Goal: Transaction & Acquisition: Purchase product/service

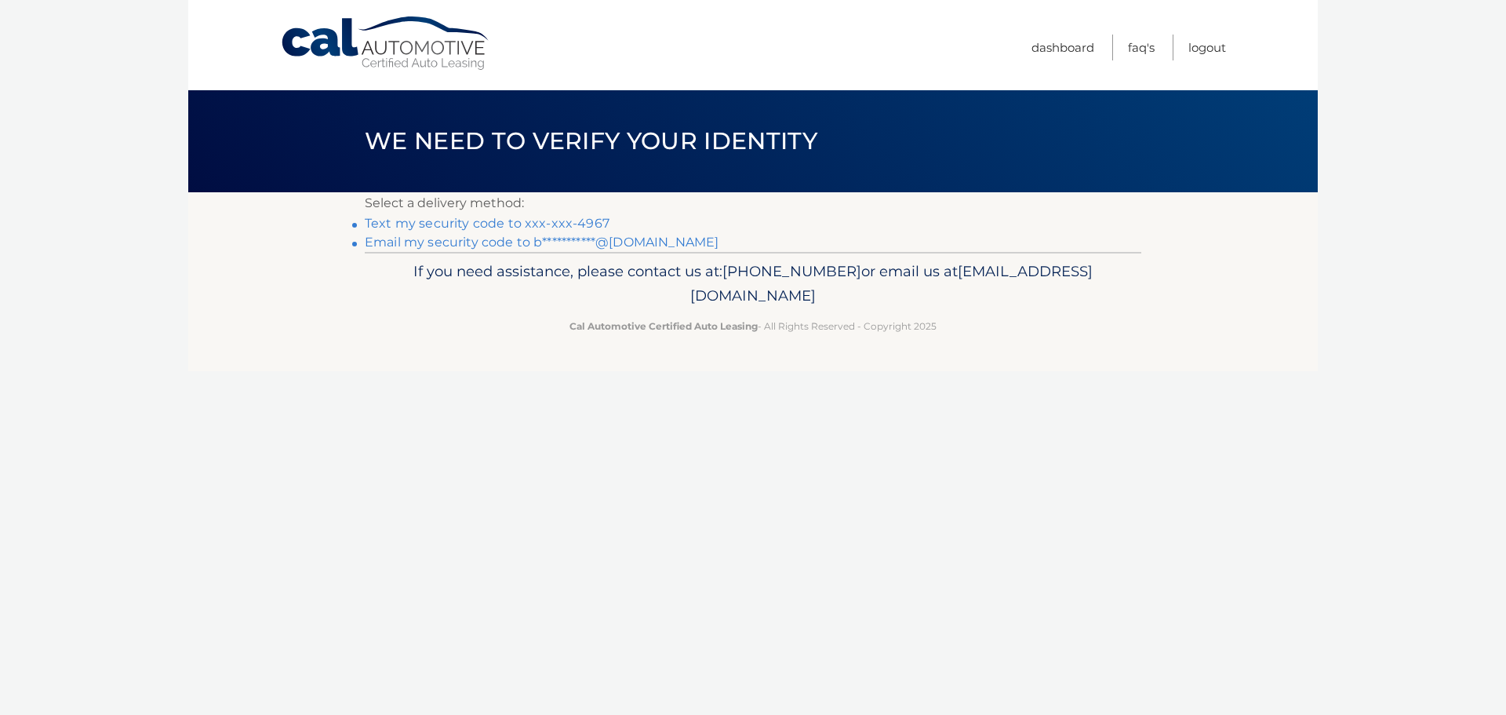
click at [499, 220] on link "Text my security code to xxx-xxx-4967" at bounding box center [487, 223] width 245 height 15
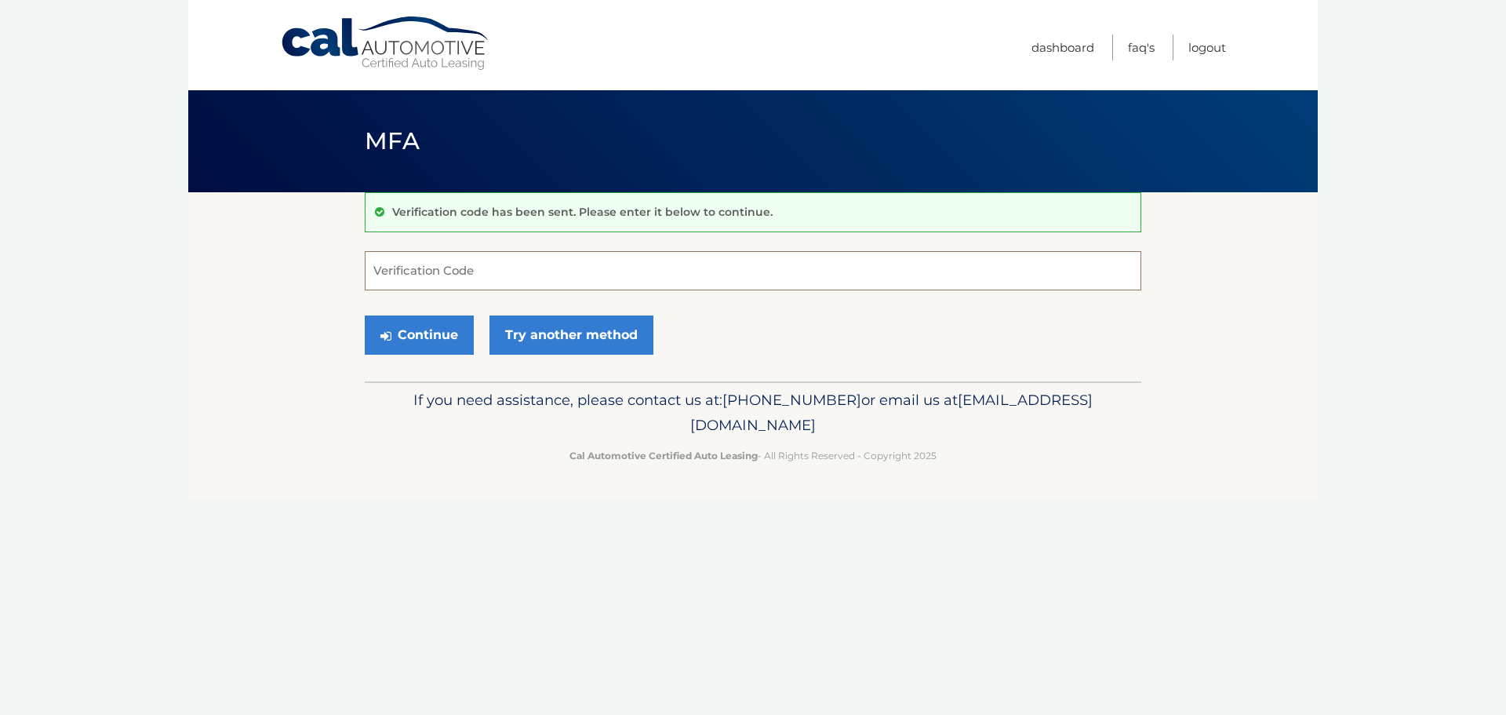
click at [479, 276] on input "Verification Code" at bounding box center [753, 270] width 777 height 39
type input "901030"
click at [413, 338] on button "Continue" at bounding box center [419, 334] width 109 height 39
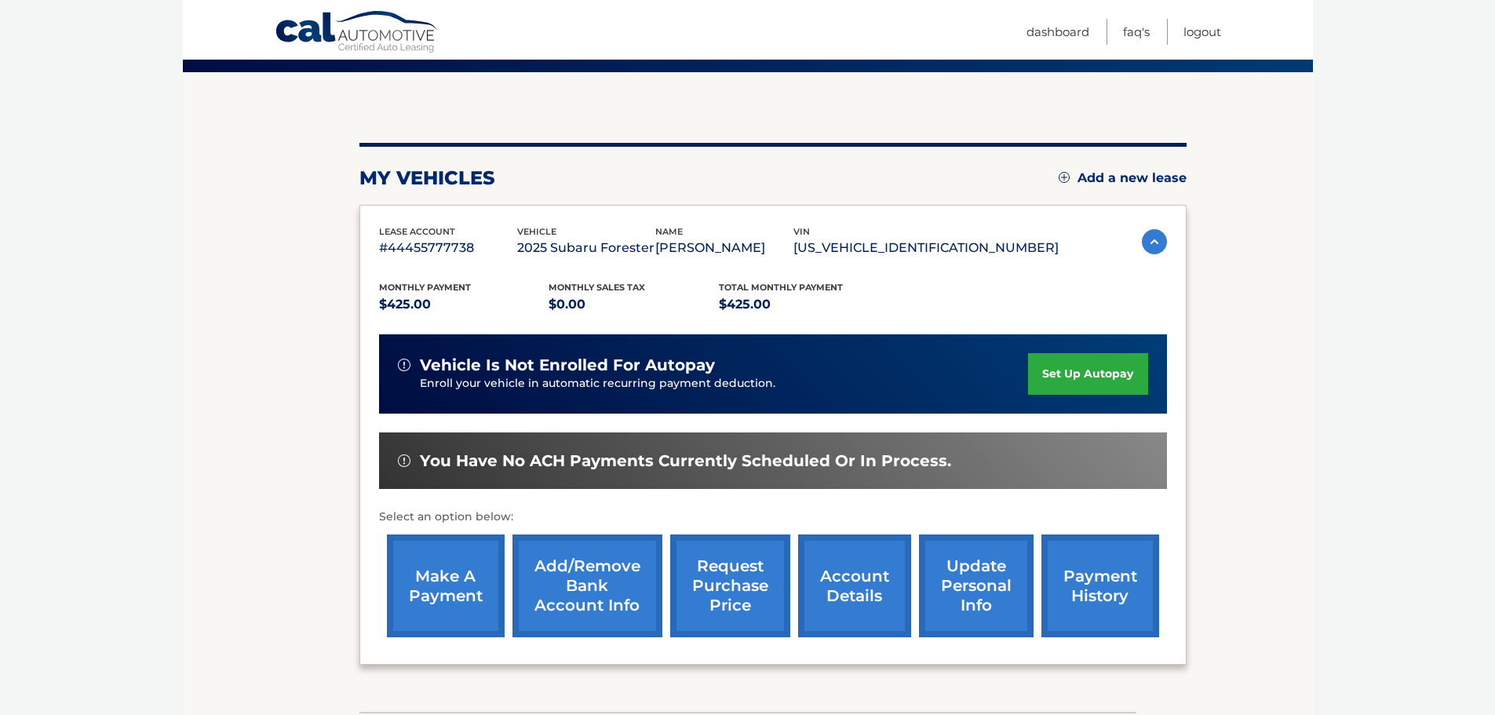
scroll to position [157, 0]
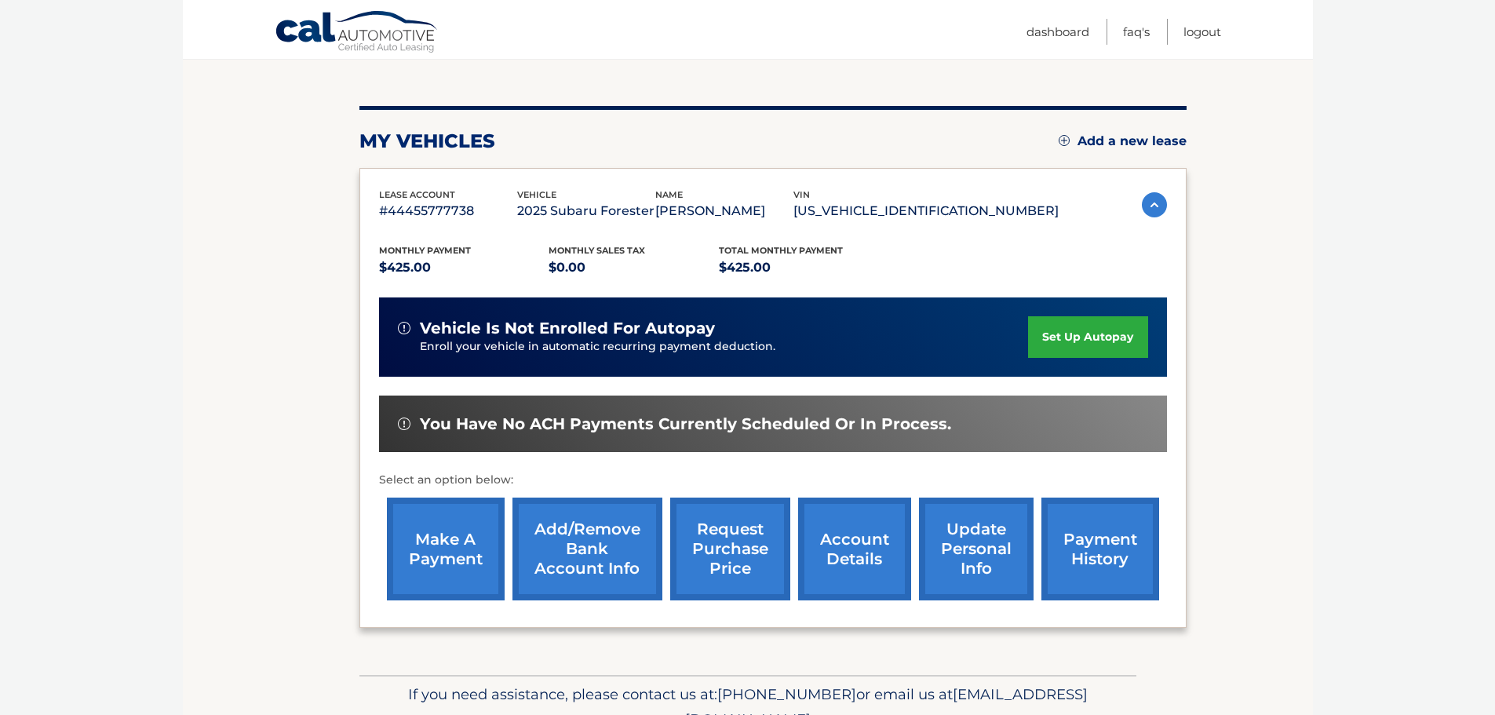
click at [463, 539] on link "make a payment" at bounding box center [446, 548] width 118 height 103
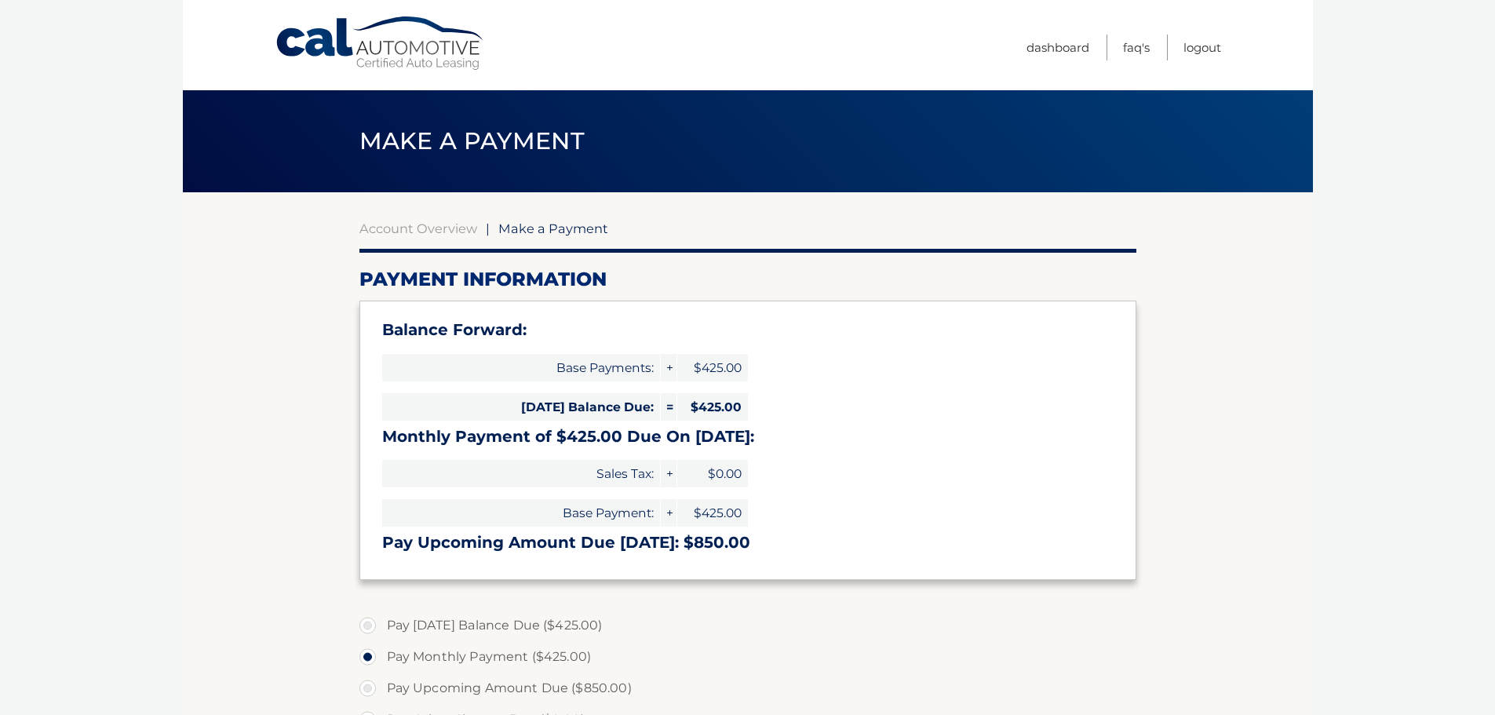
select select "NjFlMmY4N2MtMzMxNC00NjIxLTgxMGUtMDljOTNlMDIzZjRh"
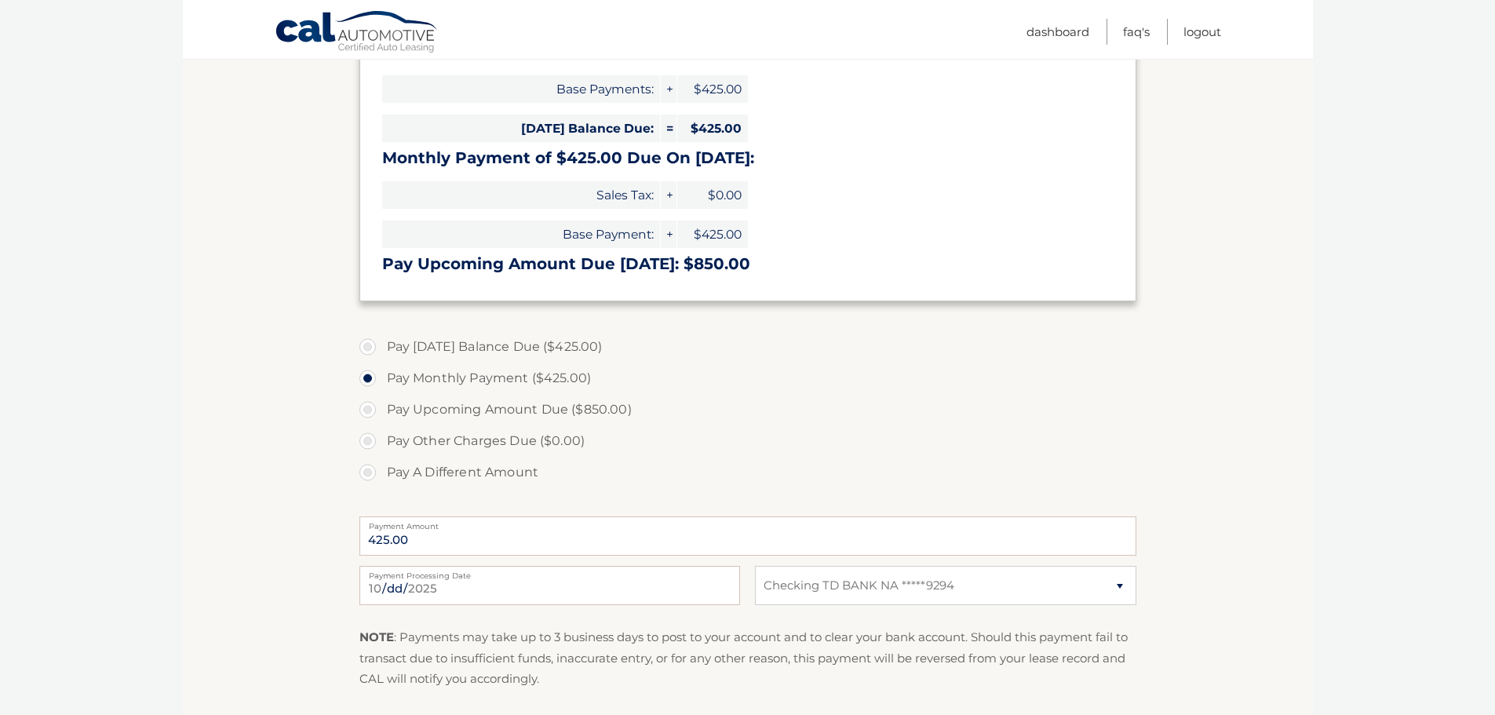
scroll to position [314, 0]
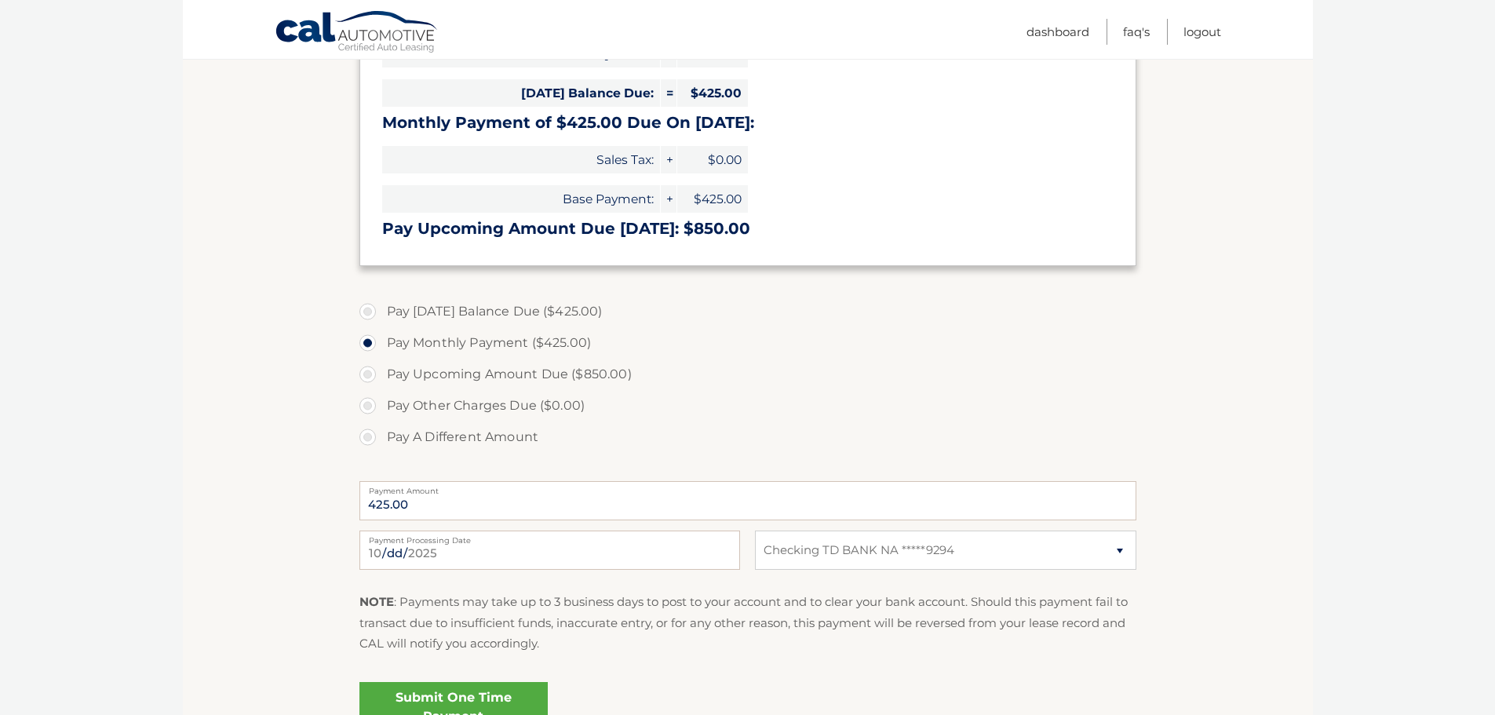
click at [370, 315] on label "Pay Today's Balance Due ($425.00)" at bounding box center [747, 311] width 777 height 31
click at [370, 315] on input "Pay Today's Balance Due ($425.00)" at bounding box center [374, 308] width 16 height 25
radio input "true"
click at [366, 348] on label "Pay Monthly Payment ($425.00)" at bounding box center [747, 342] width 777 height 31
click at [366, 348] on input "Pay Monthly Payment ($425.00)" at bounding box center [374, 339] width 16 height 25
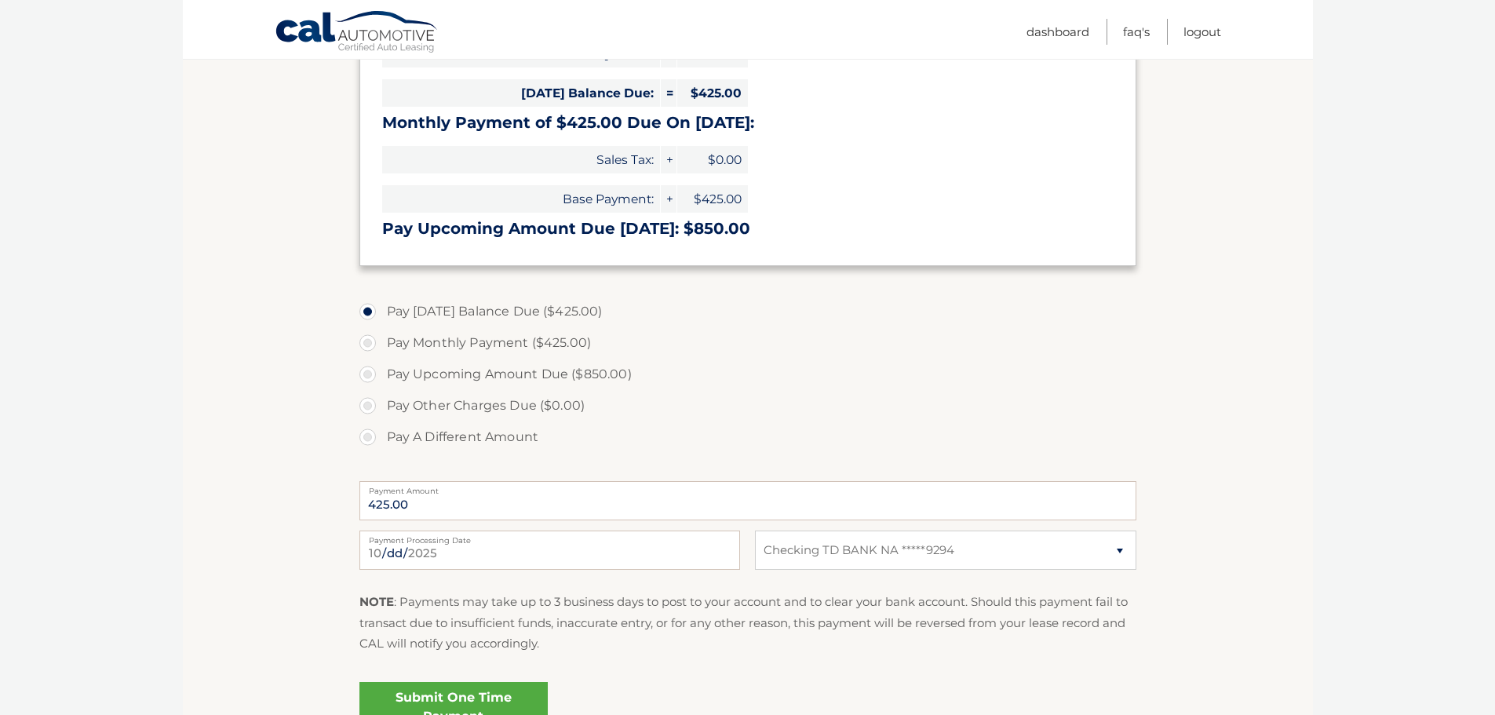
radio input "true"
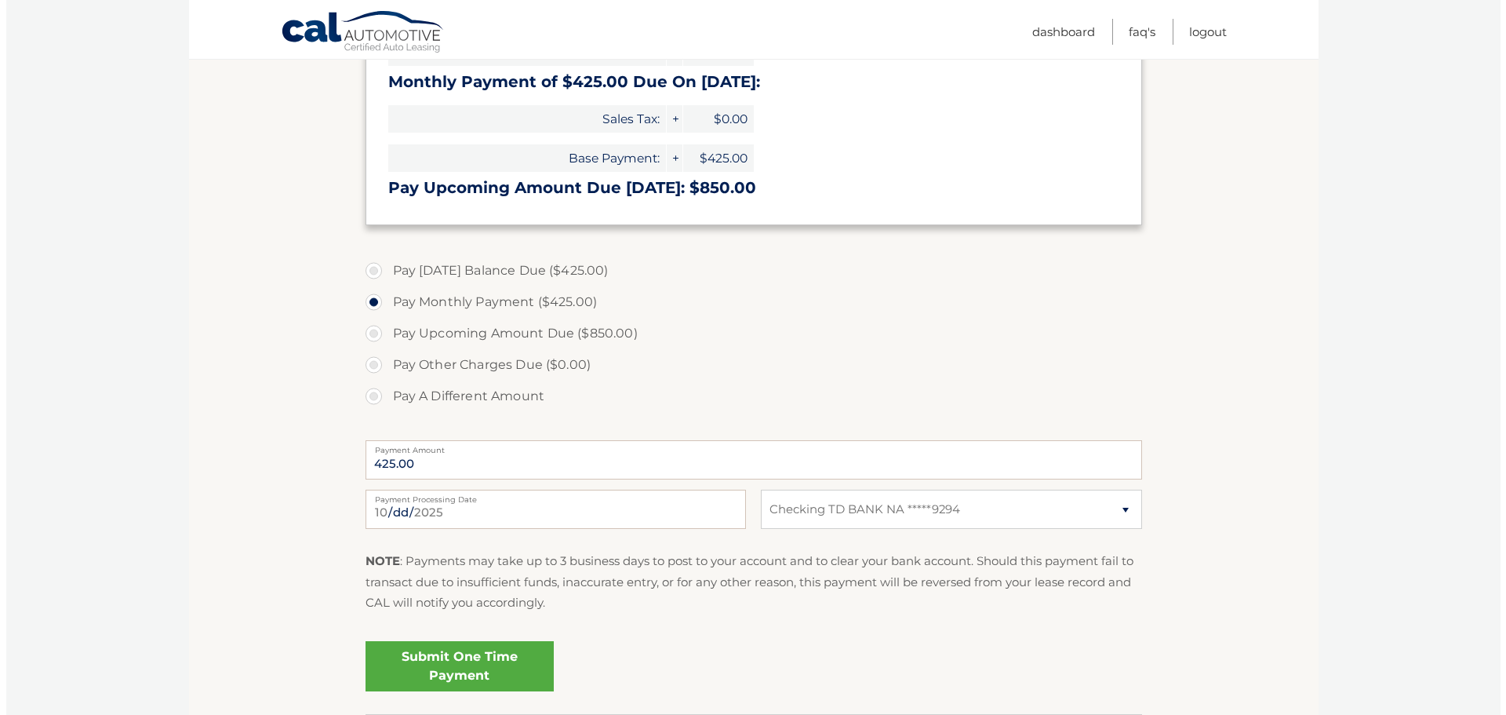
scroll to position [392, 0]
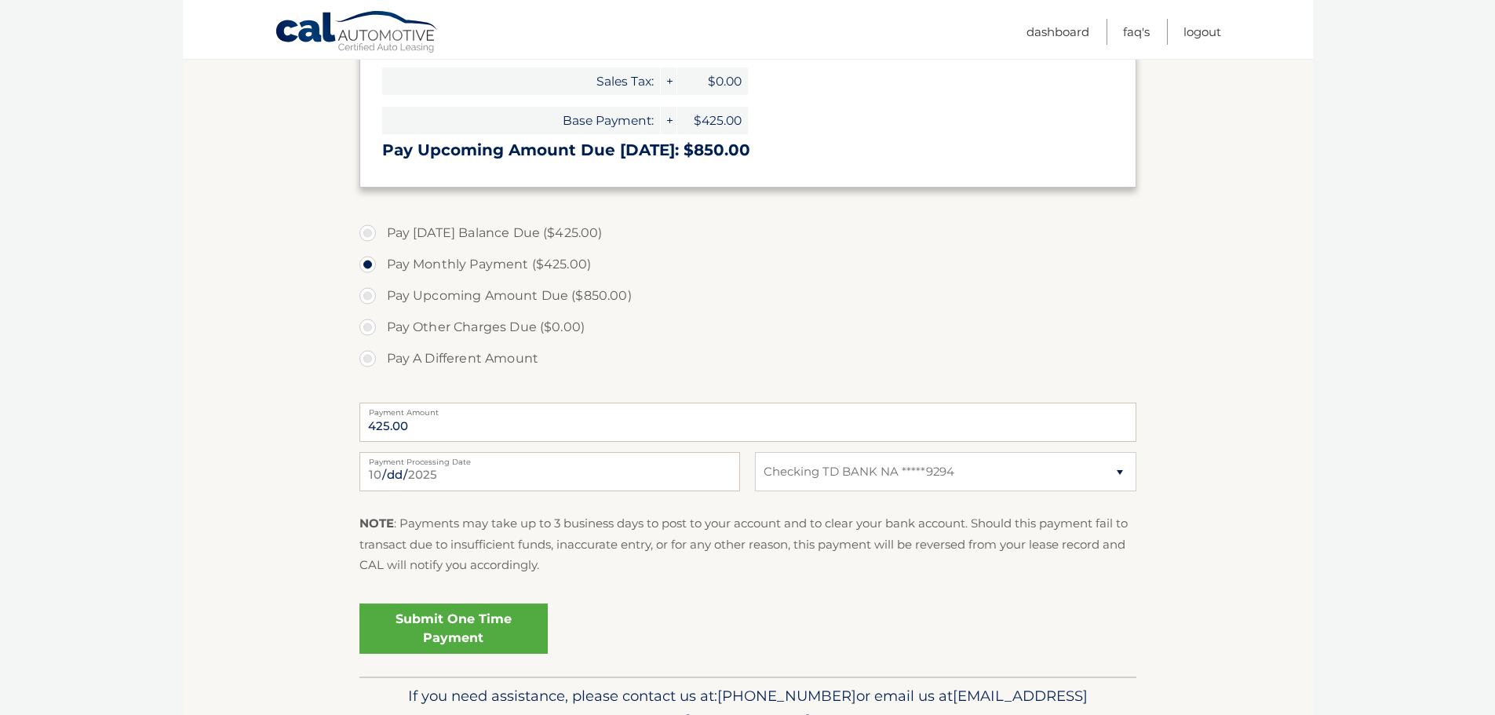
click at [469, 621] on link "Submit One Time Payment" at bounding box center [453, 628] width 188 height 50
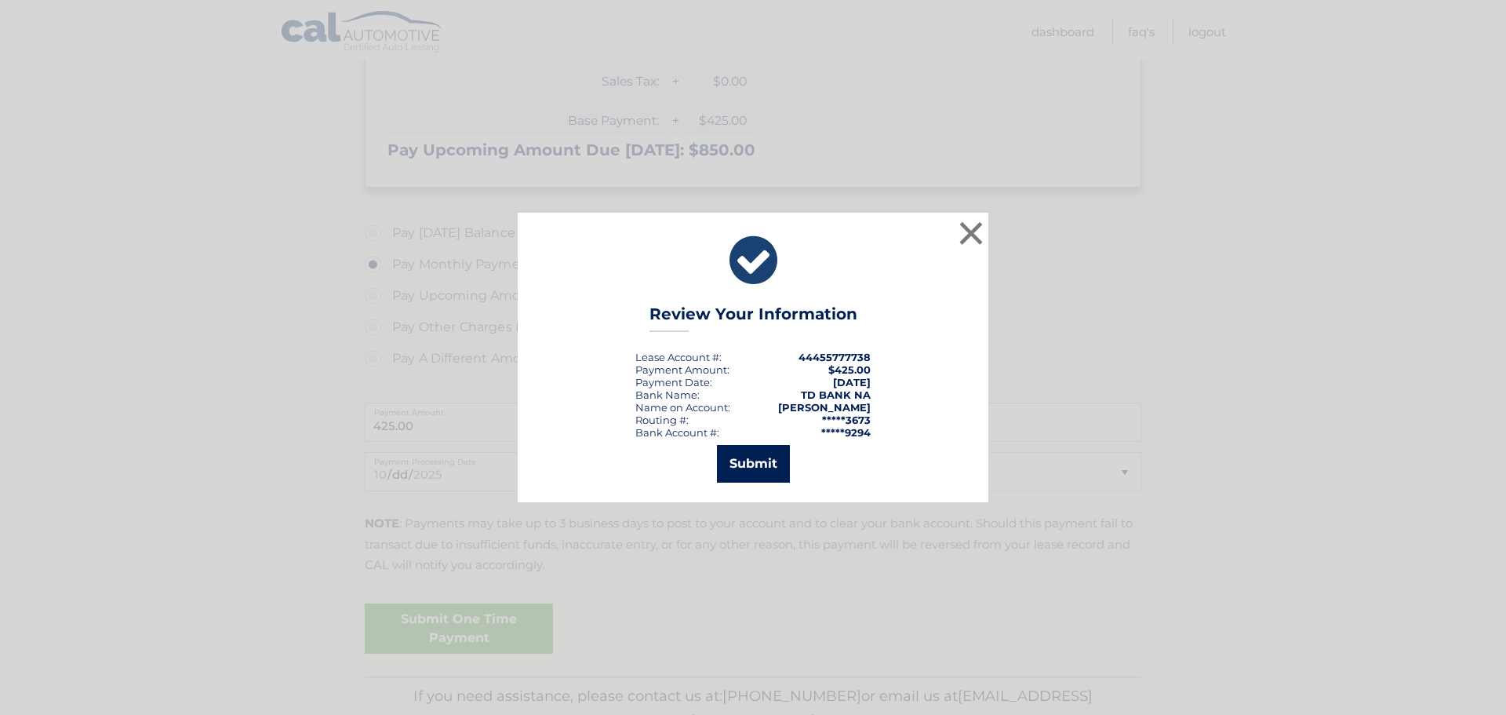
click at [770, 458] on button "Submit" at bounding box center [753, 464] width 73 height 38
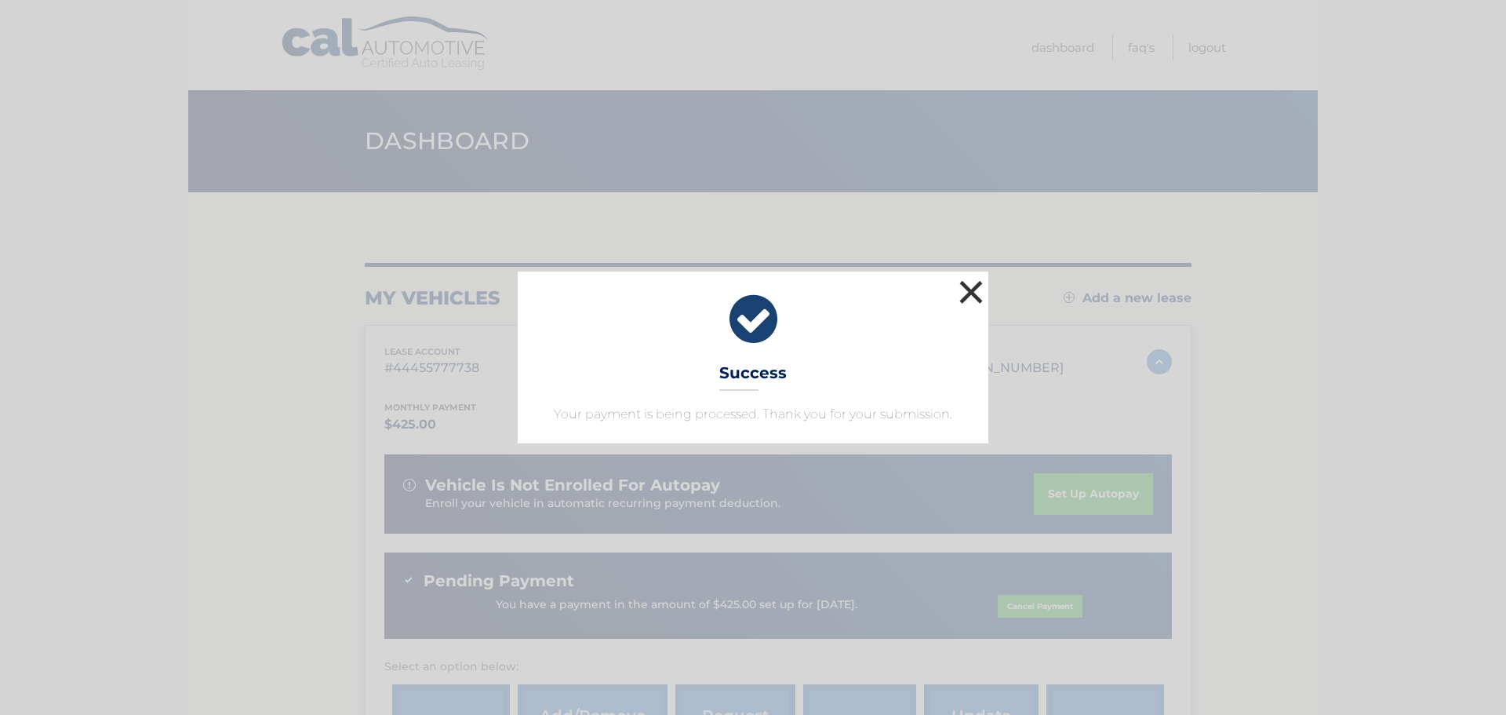
click at [970, 290] on button "×" at bounding box center [971, 291] width 31 height 31
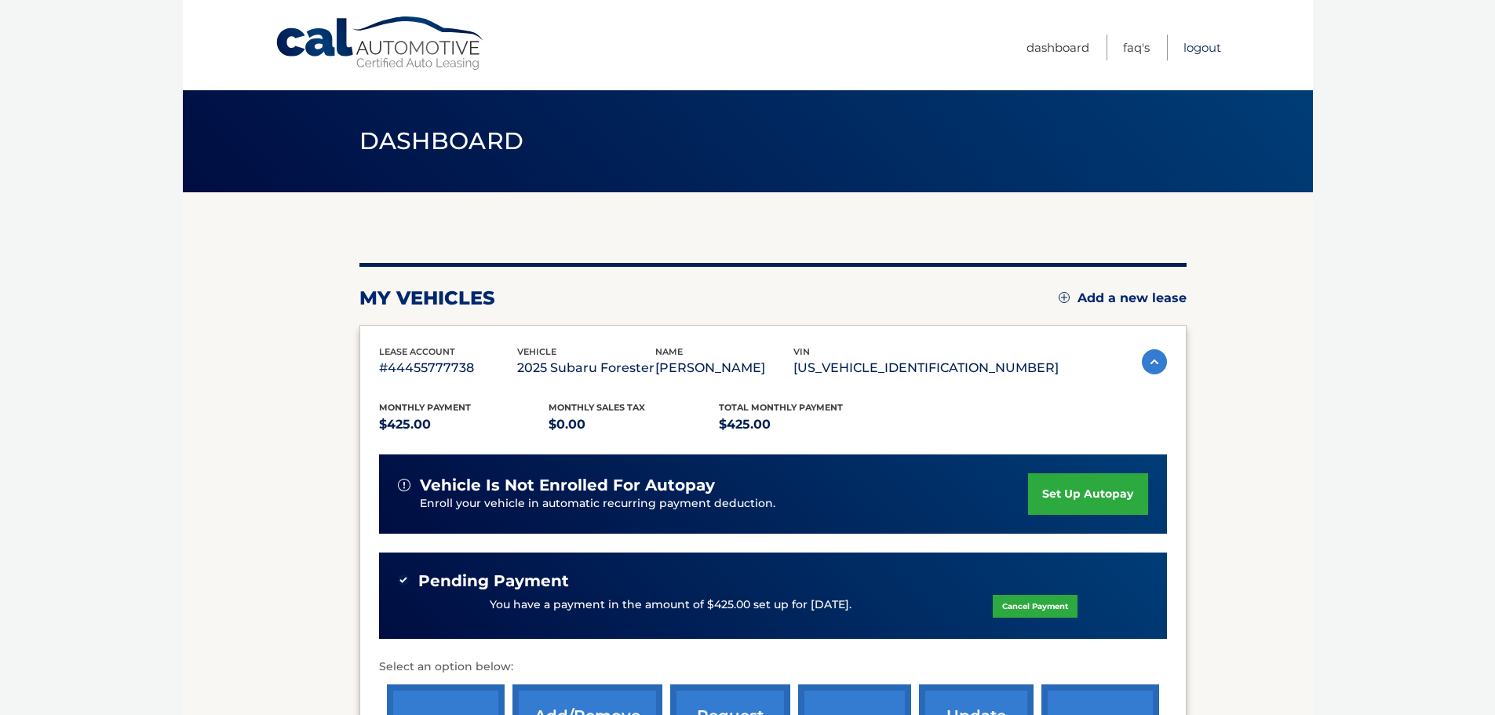
click at [1204, 54] on link "Logout" at bounding box center [1202, 48] width 38 height 26
